Goal: Transaction & Acquisition: Purchase product/service

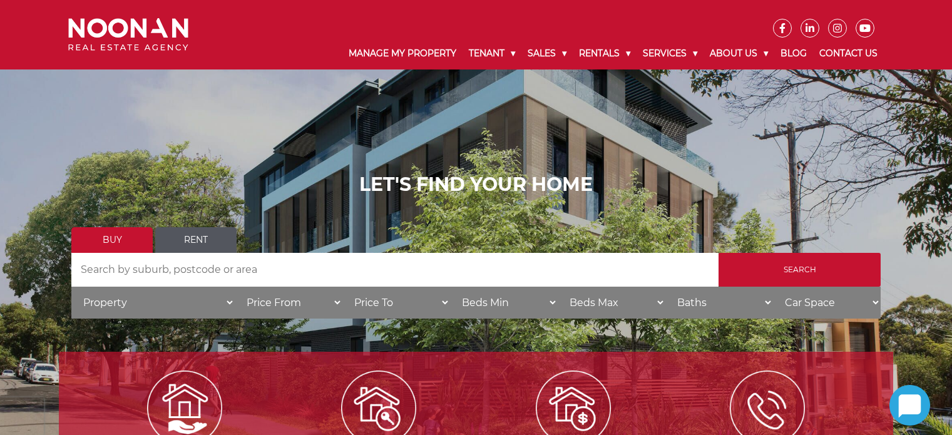
scroll to position [125, 0]
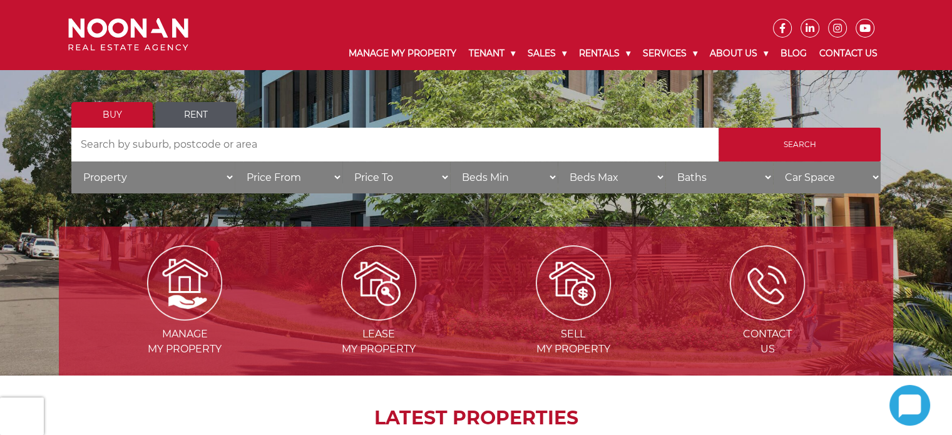
click at [213, 175] on select "Property House Villa Apartment Townhouse Duplex Semi-detached Unit Terrace Other" at bounding box center [152, 177] width 163 height 32
select select "House"
click at [71, 161] on select "Property House Villa Apartment Townhouse Duplex Semi-detached Unit Terrace Other" at bounding box center [152, 177] width 163 height 32
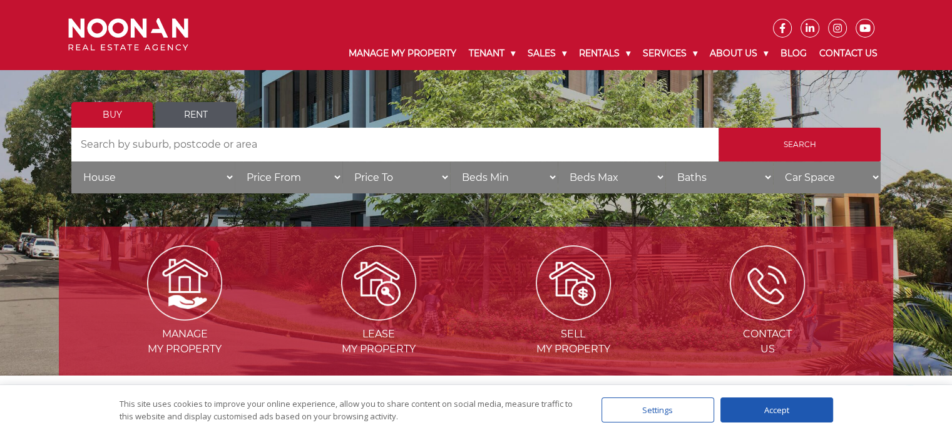
click at [441, 180] on select "Price To $50,000 $100,000 $150,000 $200,000 $250,000 $300,000 $350,000 $400,000…" at bounding box center [396, 177] width 108 height 32
select select "2250000"
click at [342, 161] on select "Price To $50,000 $100,000 $150,000 $200,000 $250,000 $300,000 $350,000 $400,000…" at bounding box center [396, 177] width 108 height 32
click at [776, 145] on input "Search" at bounding box center [799, 145] width 162 height 34
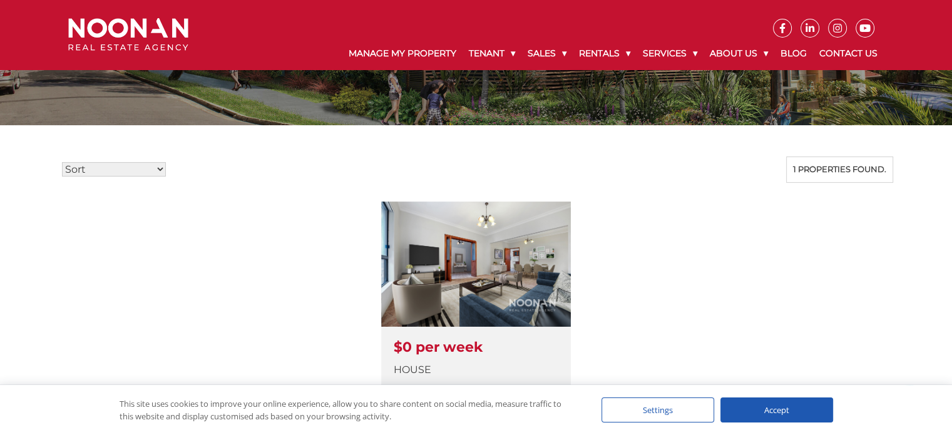
scroll to position [438, 0]
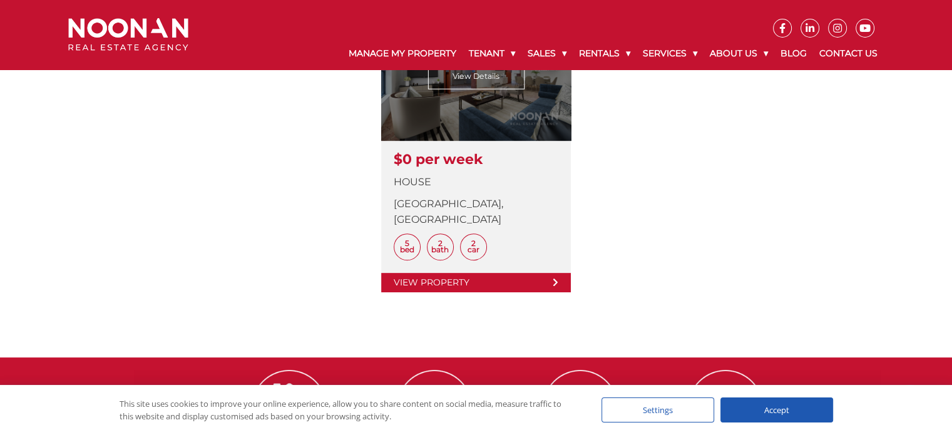
click at [524, 137] on link at bounding box center [476, 153] width 190 height 278
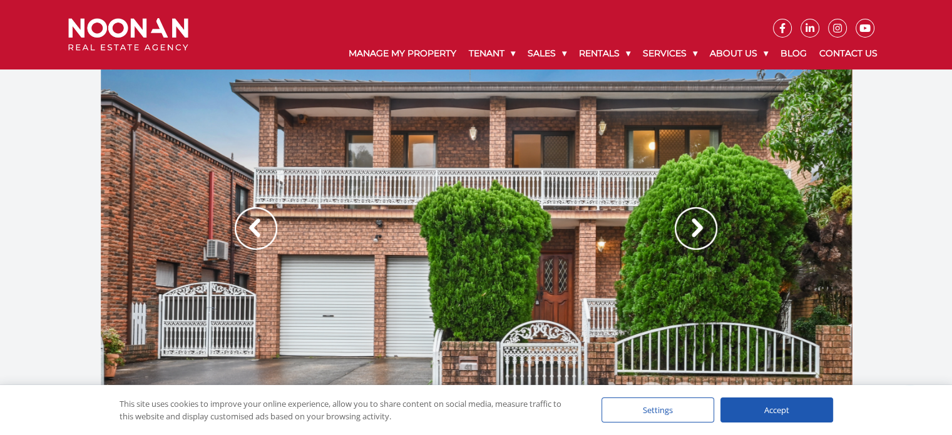
click at [694, 217] on img at bounding box center [696, 228] width 43 height 43
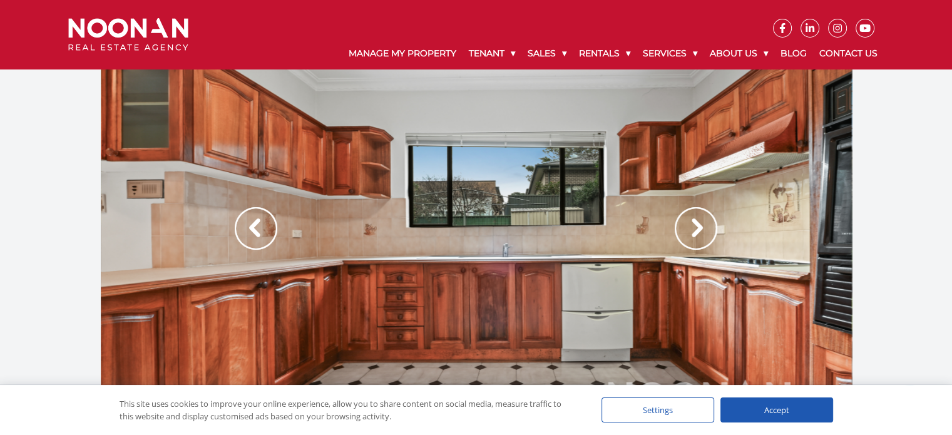
click at [694, 217] on img at bounding box center [696, 228] width 43 height 43
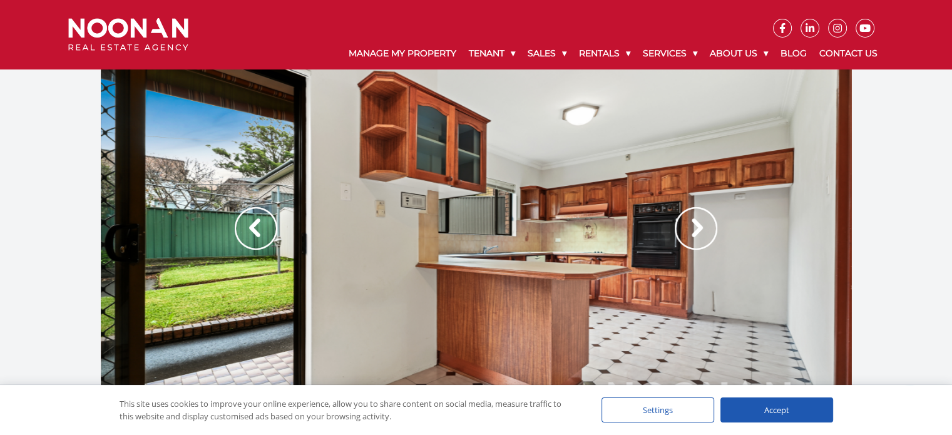
click at [694, 217] on img at bounding box center [696, 228] width 43 height 43
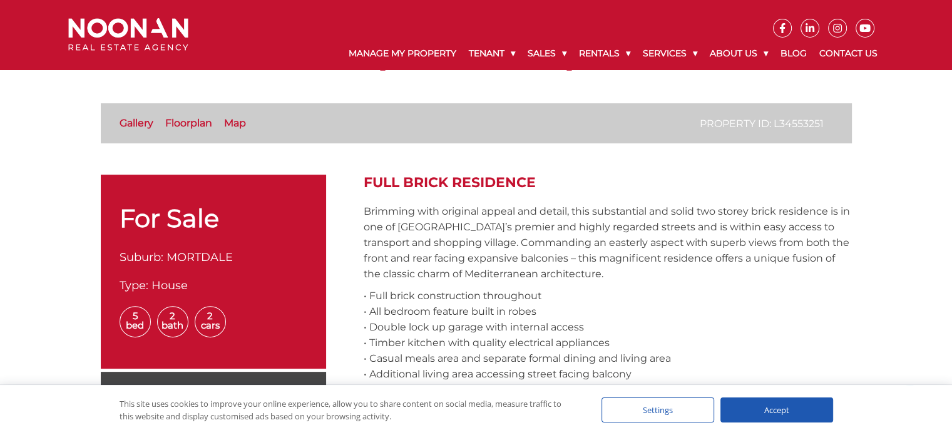
scroll to position [250, 0]
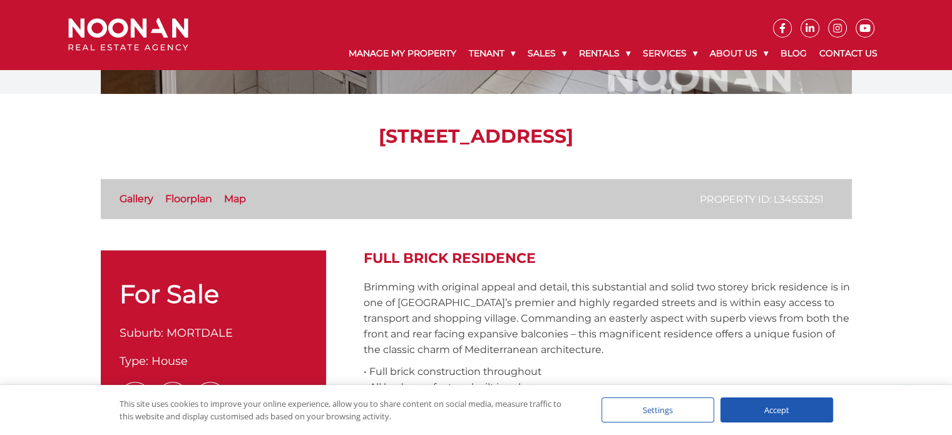
click at [200, 198] on link "Floorplan" at bounding box center [188, 199] width 47 height 12
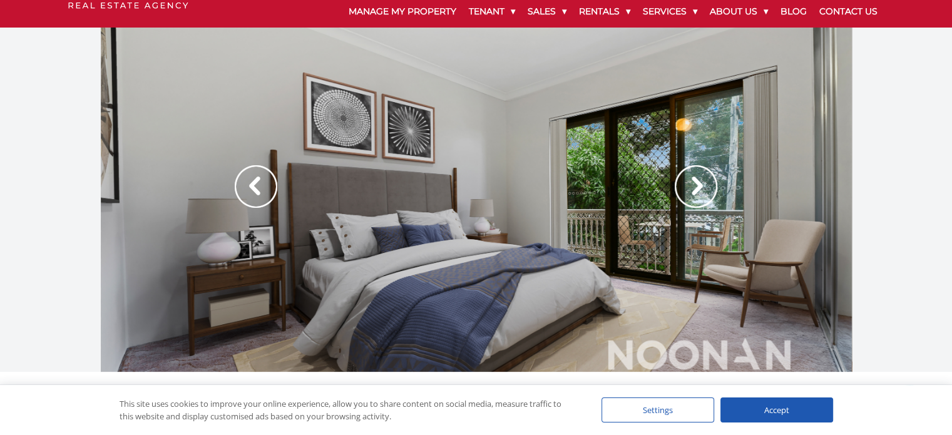
scroll to position [63, 0]
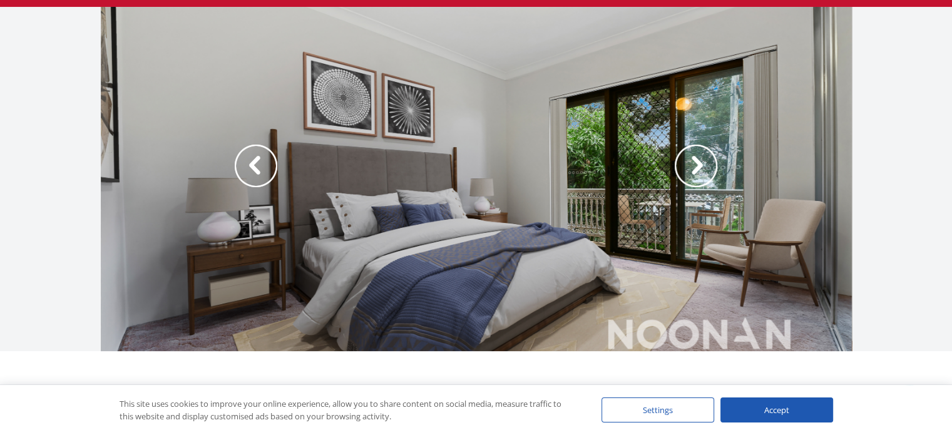
click at [691, 168] on img at bounding box center [696, 166] width 43 height 43
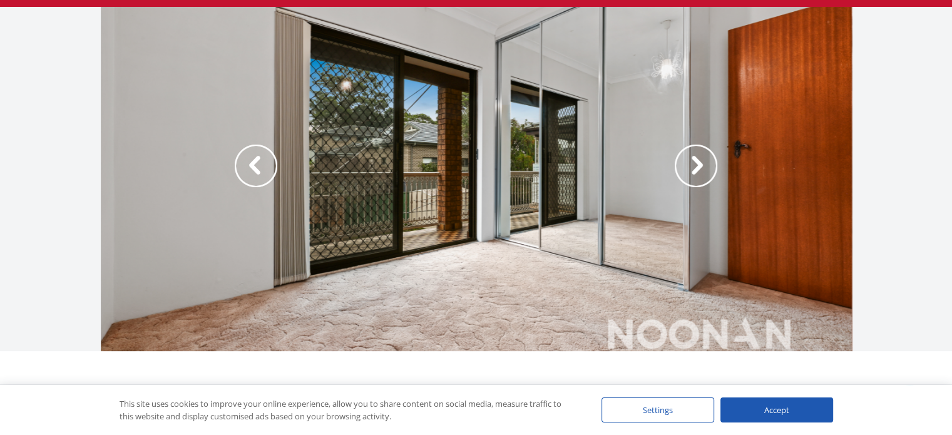
click at [691, 168] on img at bounding box center [696, 166] width 43 height 43
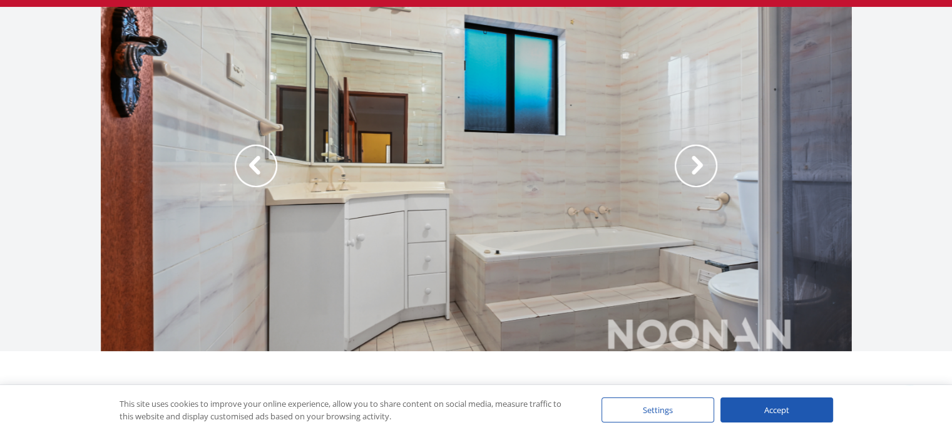
click at [691, 168] on img at bounding box center [696, 166] width 43 height 43
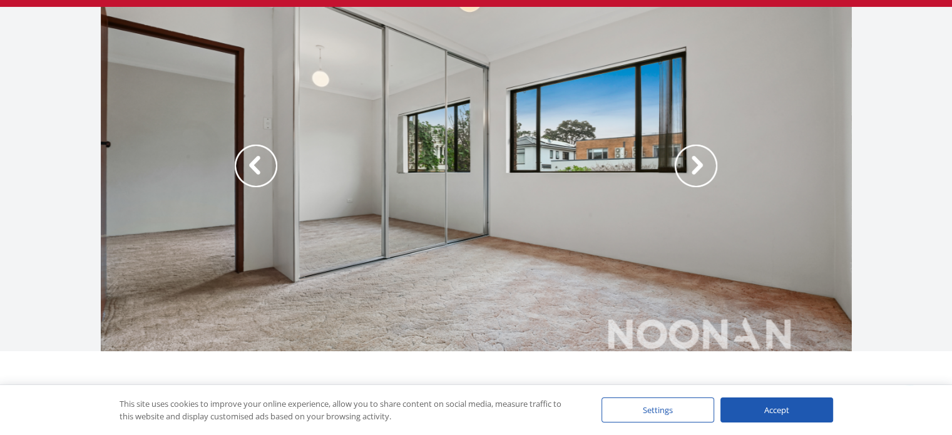
click at [691, 168] on img at bounding box center [696, 166] width 43 height 43
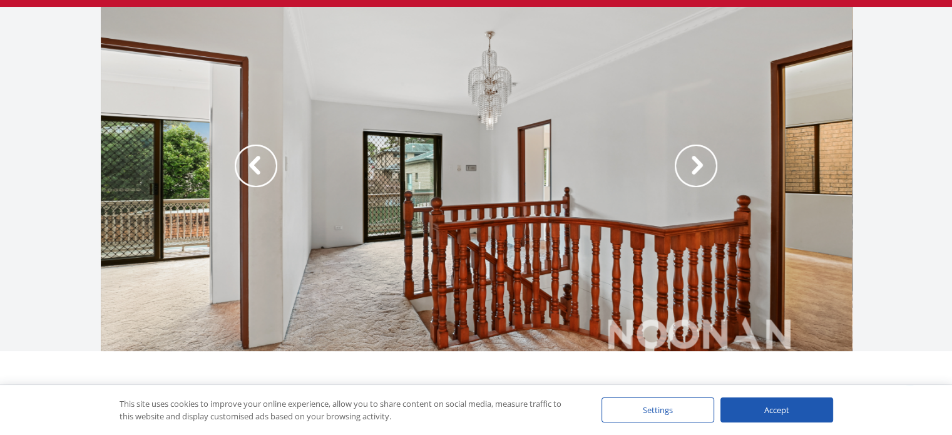
click at [691, 168] on img at bounding box center [696, 166] width 43 height 43
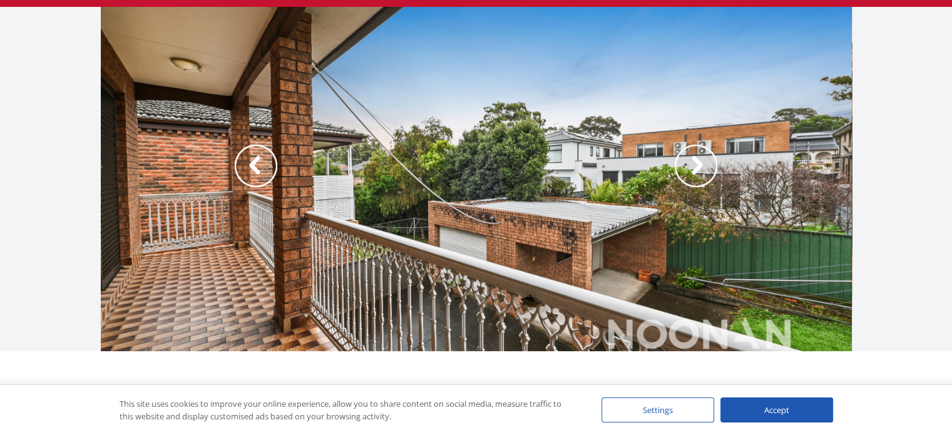
click at [691, 168] on img at bounding box center [696, 166] width 43 height 43
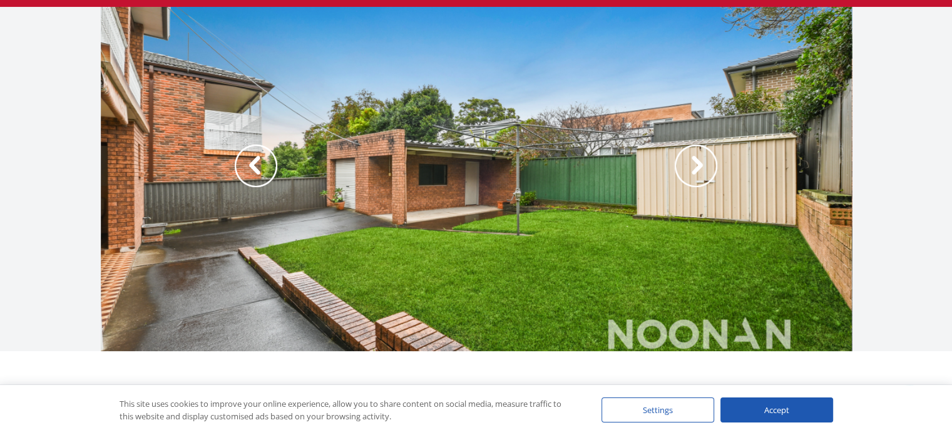
click at [691, 168] on img at bounding box center [696, 166] width 43 height 43
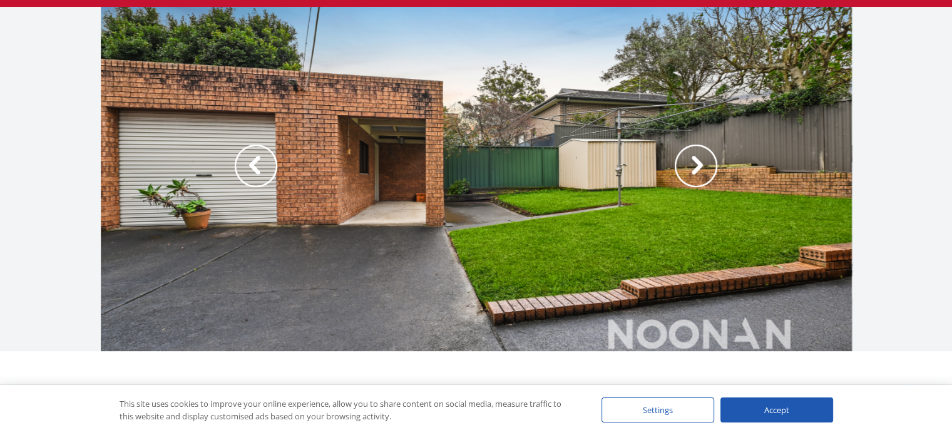
click at [691, 168] on img at bounding box center [696, 166] width 43 height 43
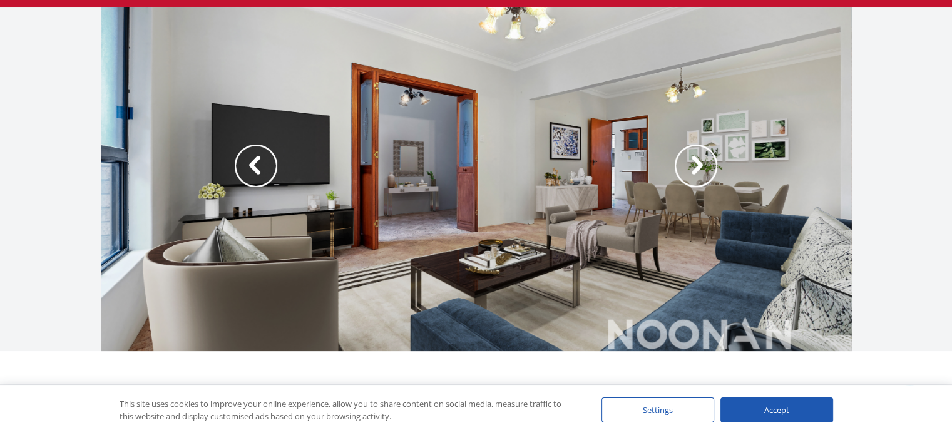
click at [691, 168] on img at bounding box center [696, 166] width 43 height 43
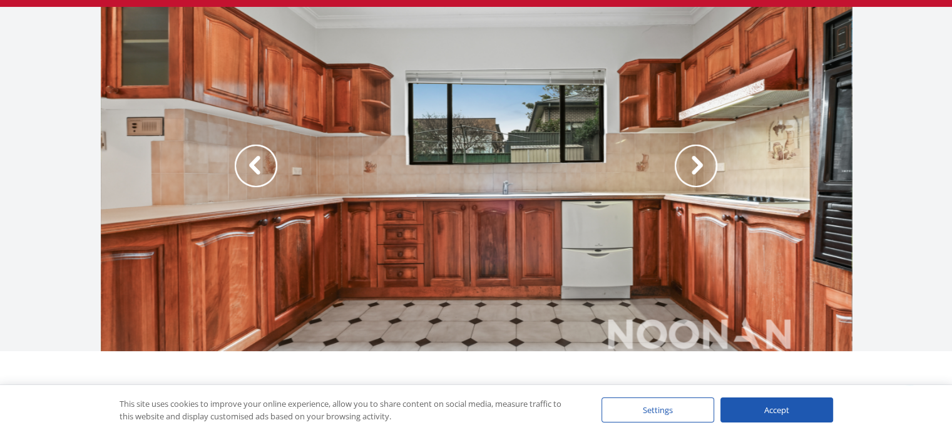
click at [706, 165] on img at bounding box center [696, 166] width 43 height 43
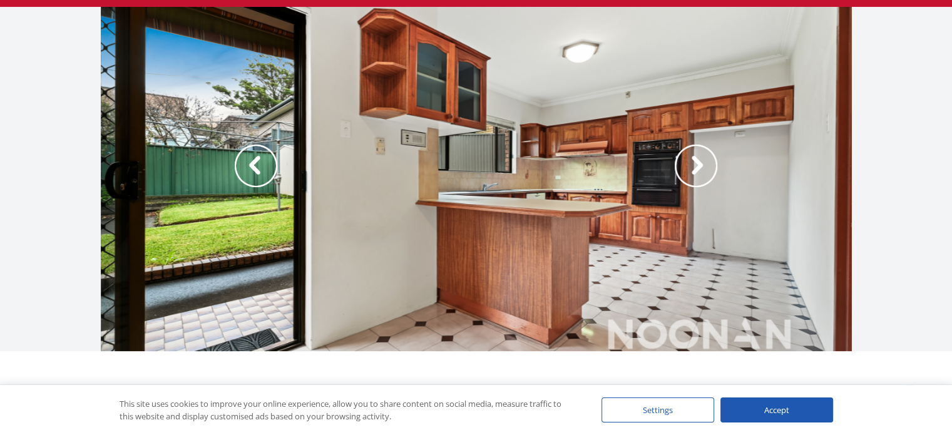
click at [706, 165] on img at bounding box center [696, 166] width 43 height 43
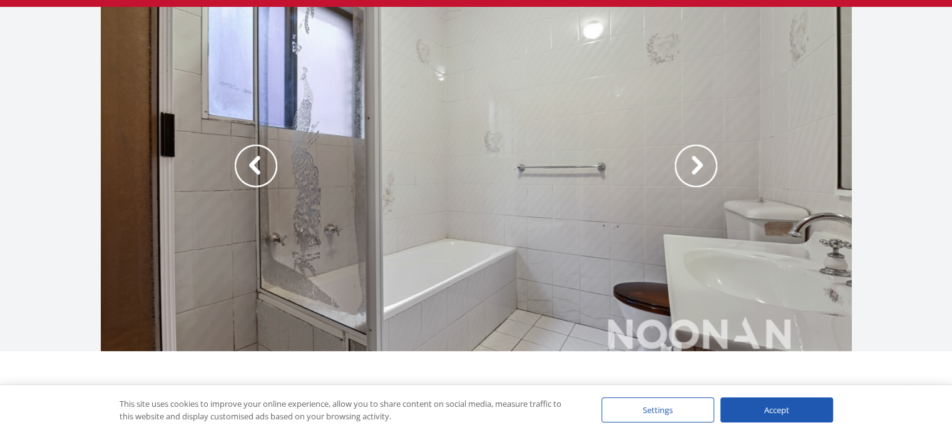
click at [706, 165] on img at bounding box center [696, 166] width 43 height 43
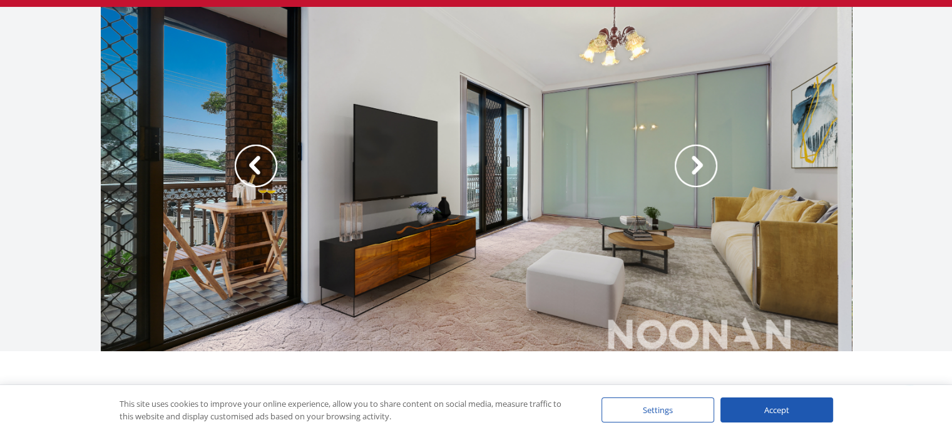
click at [253, 162] on img at bounding box center [256, 166] width 43 height 43
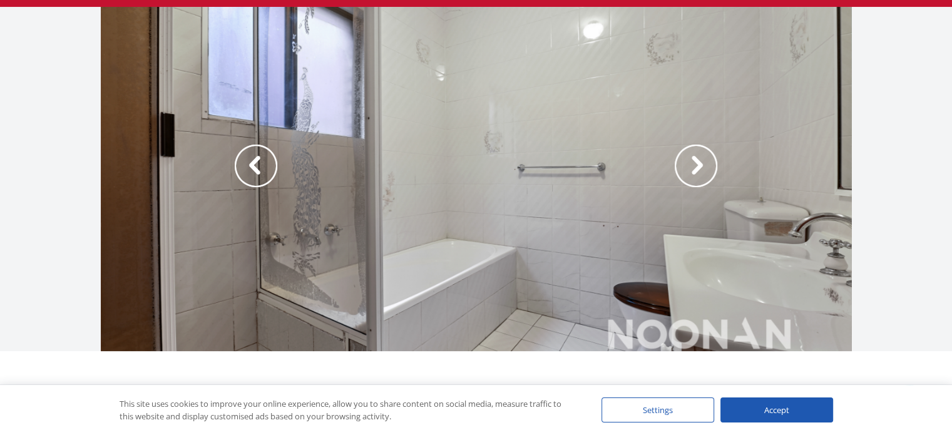
click at [693, 163] on img at bounding box center [696, 166] width 43 height 43
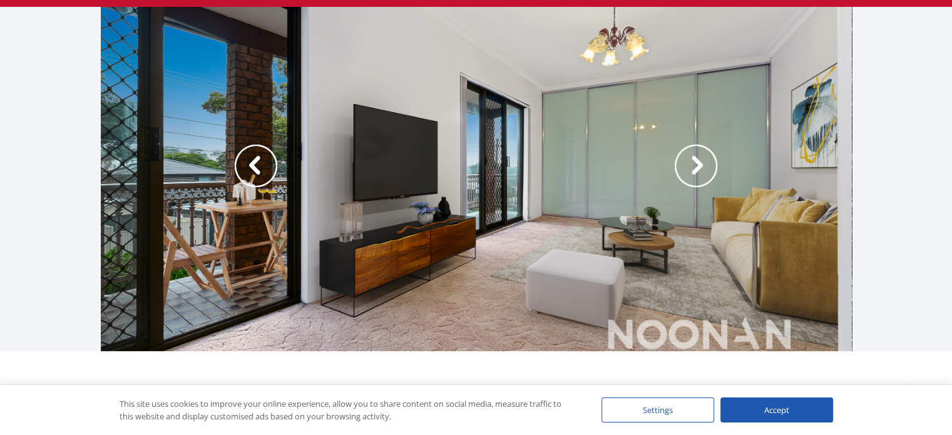
click at [693, 163] on img at bounding box center [696, 166] width 43 height 43
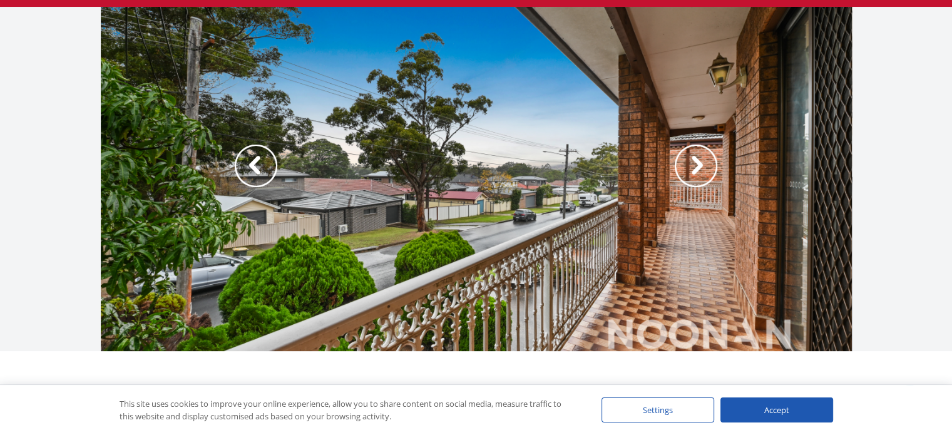
click at [693, 163] on img at bounding box center [696, 166] width 43 height 43
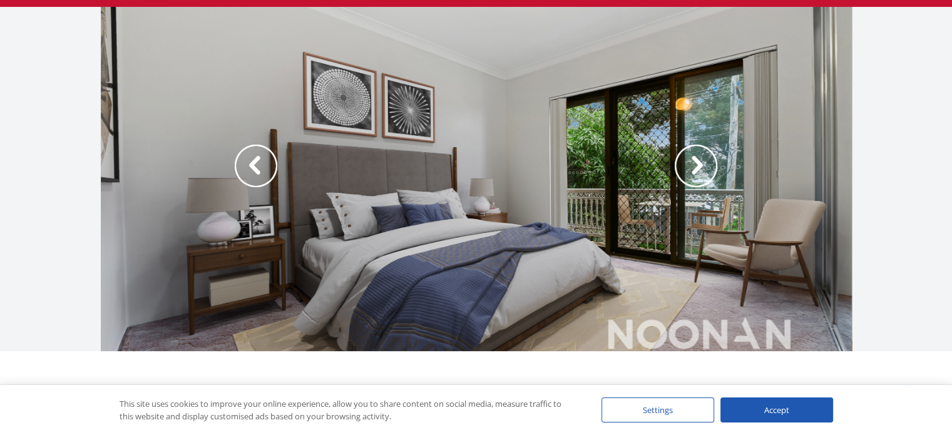
click at [694, 170] on img at bounding box center [696, 166] width 43 height 43
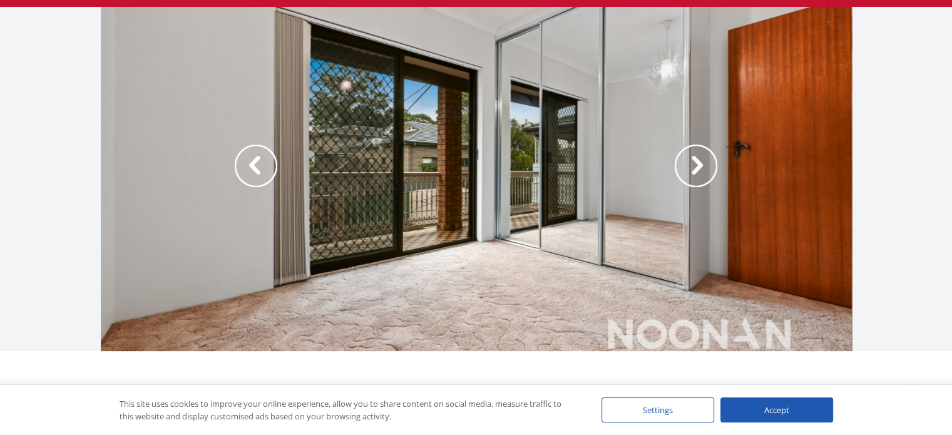
click at [694, 170] on img at bounding box center [696, 166] width 43 height 43
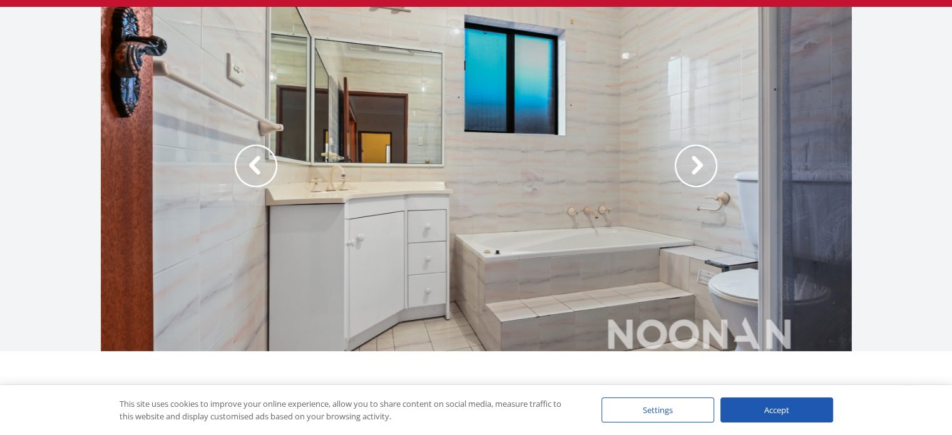
click at [694, 170] on img at bounding box center [696, 166] width 43 height 43
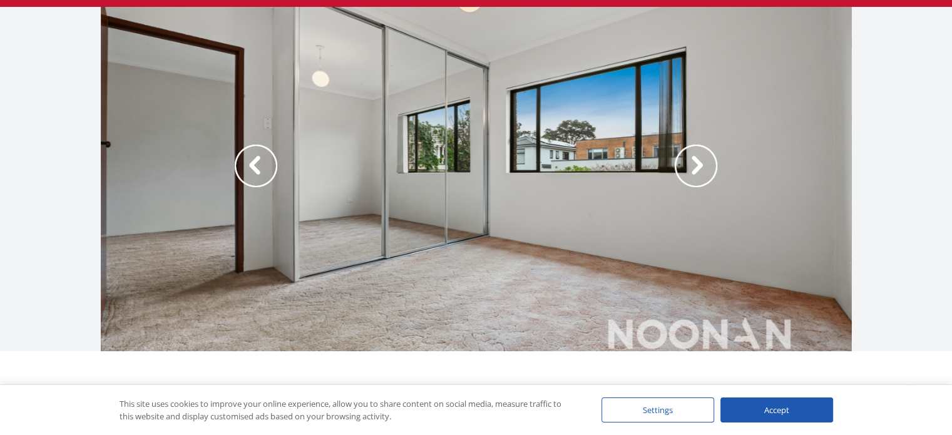
click at [694, 170] on img at bounding box center [696, 166] width 43 height 43
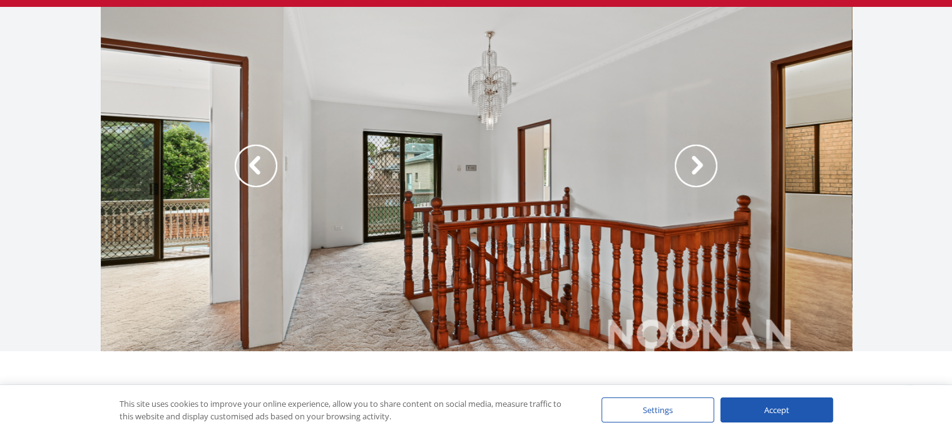
click at [694, 170] on img at bounding box center [696, 166] width 43 height 43
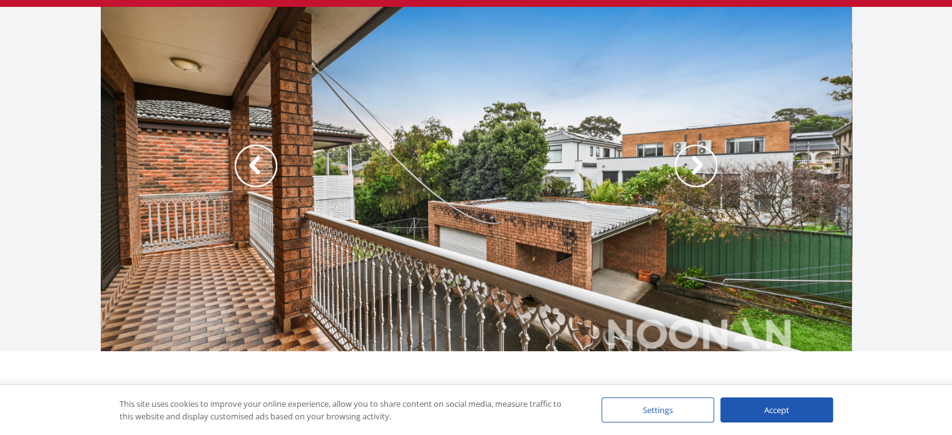
click at [694, 170] on img at bounding box center [696, 166] width 43 height 43
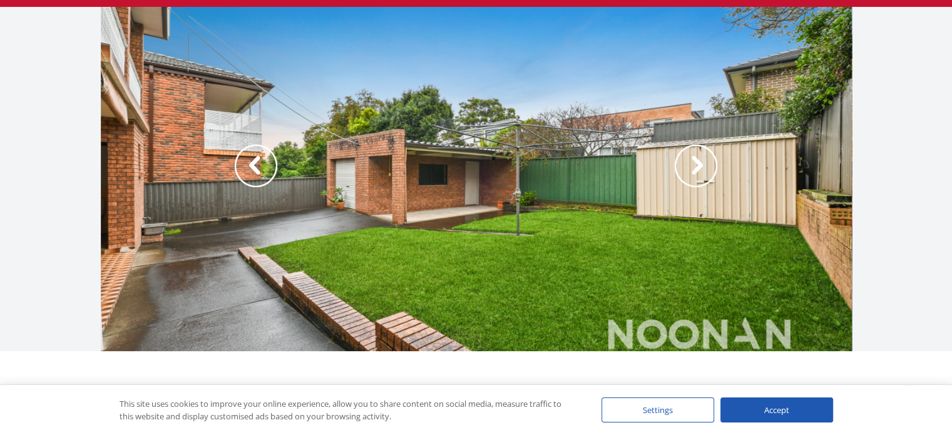
click at [694, 170] on img at bounding box center [696, 166] width 43 height 43
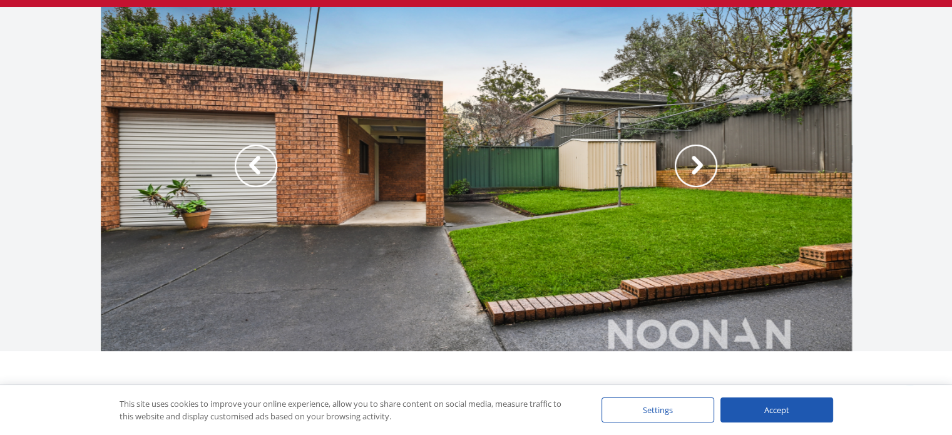
click at [694, 170] on img at bounding box center [696, 166] width 43 height 43
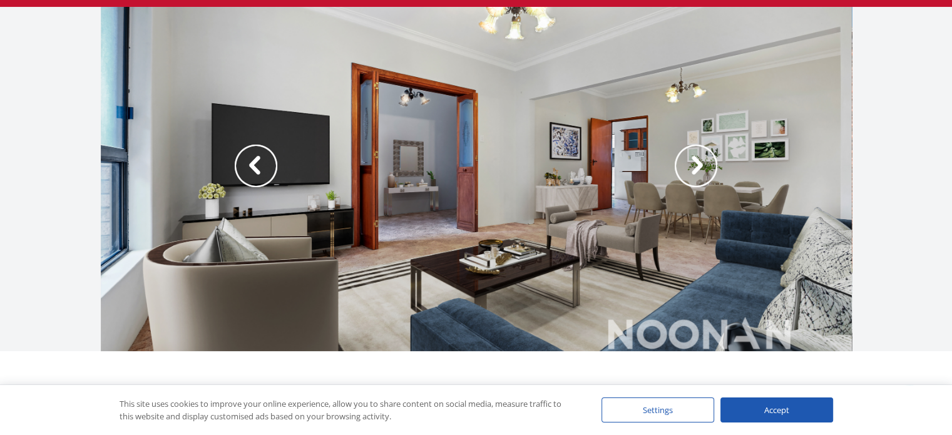
click at [694, 170] on img at bounding box center [696, 166] width 43 height 43
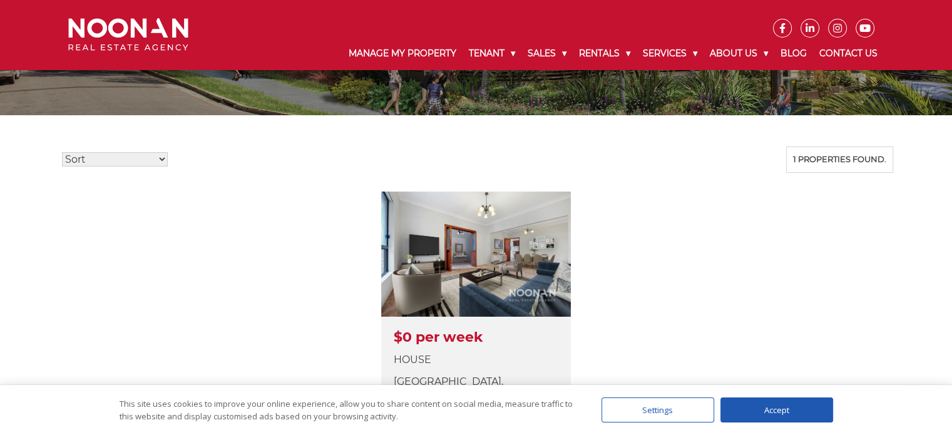
scroll to position [250, 0]
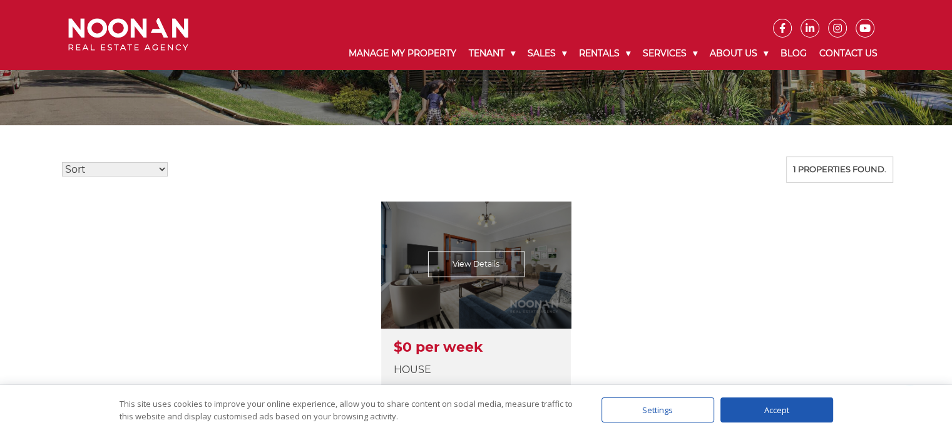
click at [489, 263] on link at bounding box center [476, 340] width 190 height 278
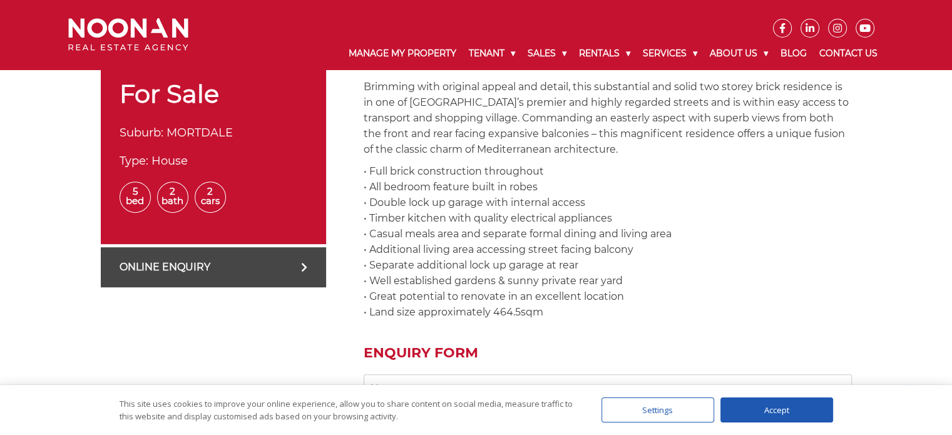
scroll to position [313, 0]
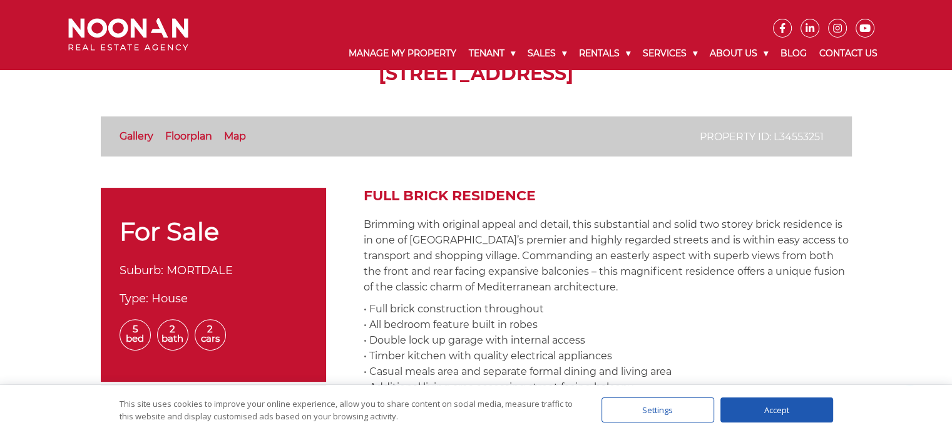
click at [200, 135] on link "Floorplan" at bounding box center [188, 136] width 47 height 12
click at [781, 415] on div "Accept" at bounding box center [776, 409] width 113 height 25
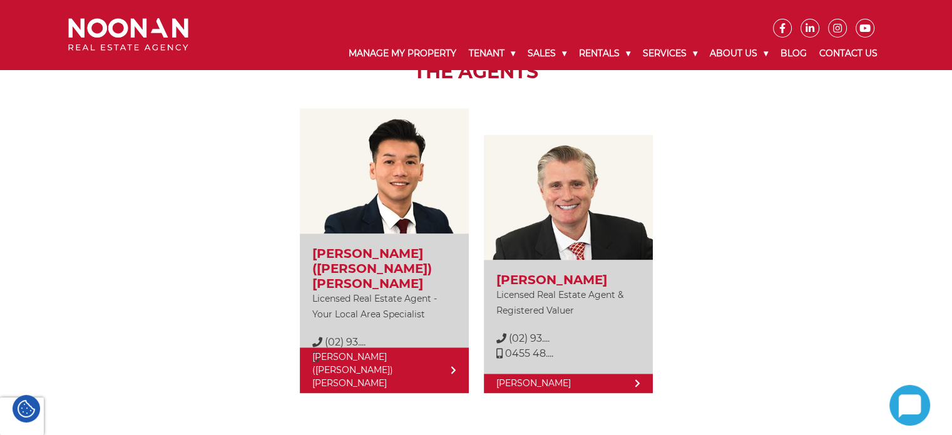
scroll to position [1627, 0]
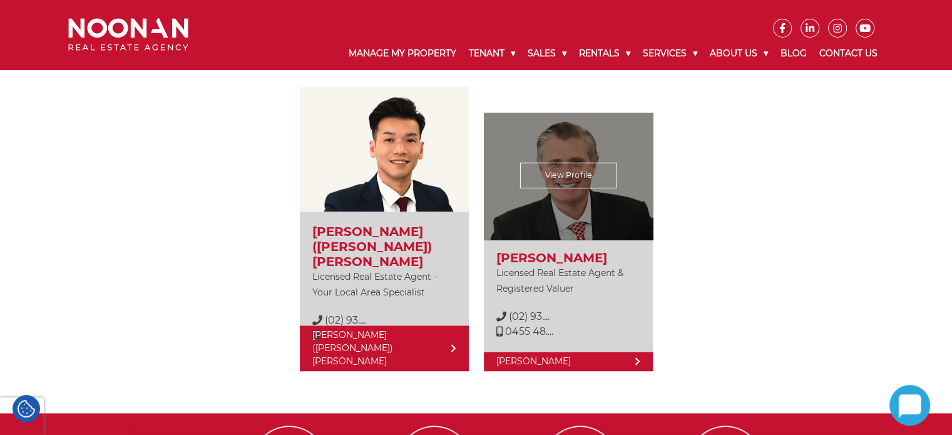
click at [532, 325] on span "0455 48...." at bounding box center [529, 331] width 48 height 12
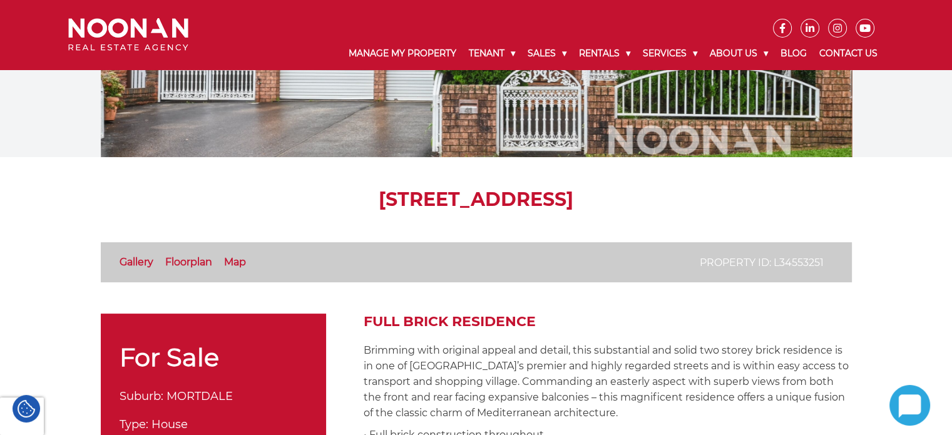
scroll to position [188, 0]
click at [191, 260] on link "Floorplan" at bounding box center [188, 261] width 47 height 12
